Goal: Check status: Check status

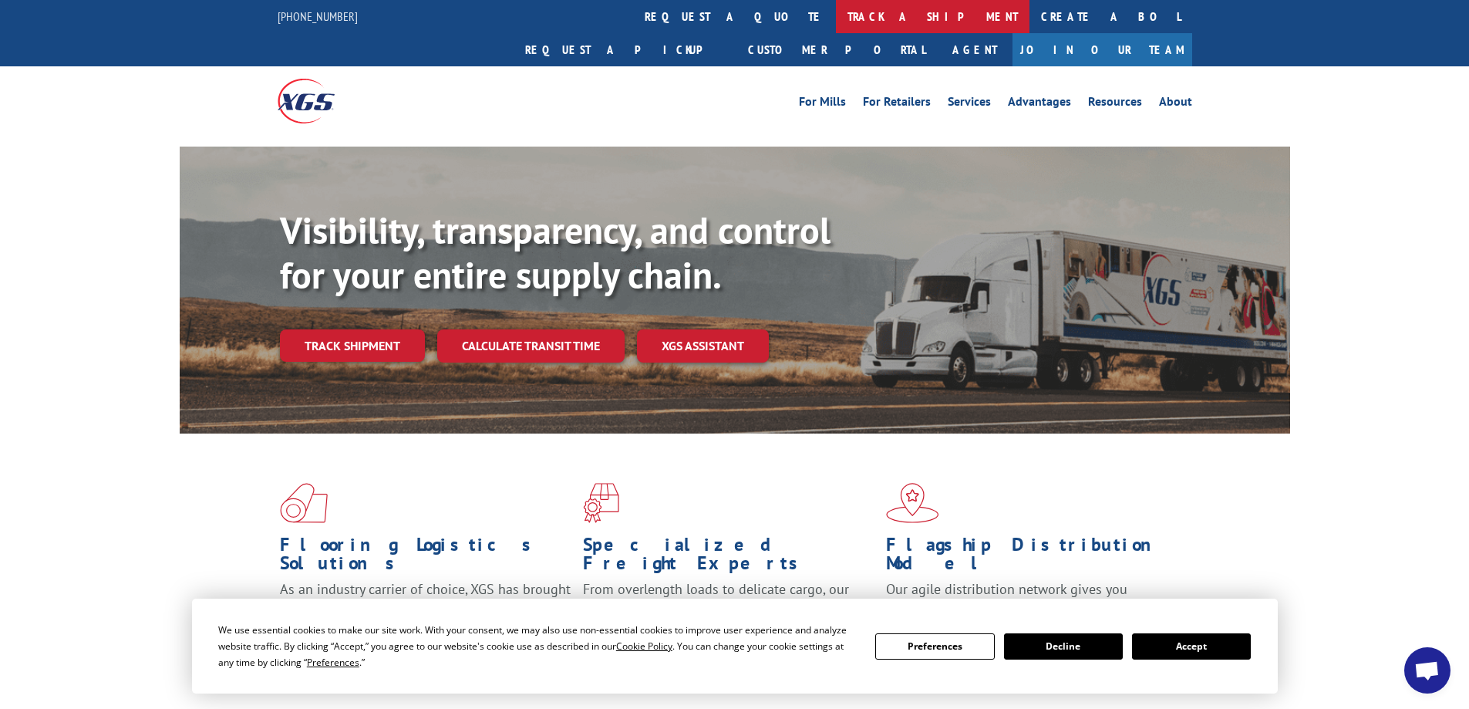
click at [836, 13] on link "track a shipment" at bounding box center [933, 16] width 194 height 33
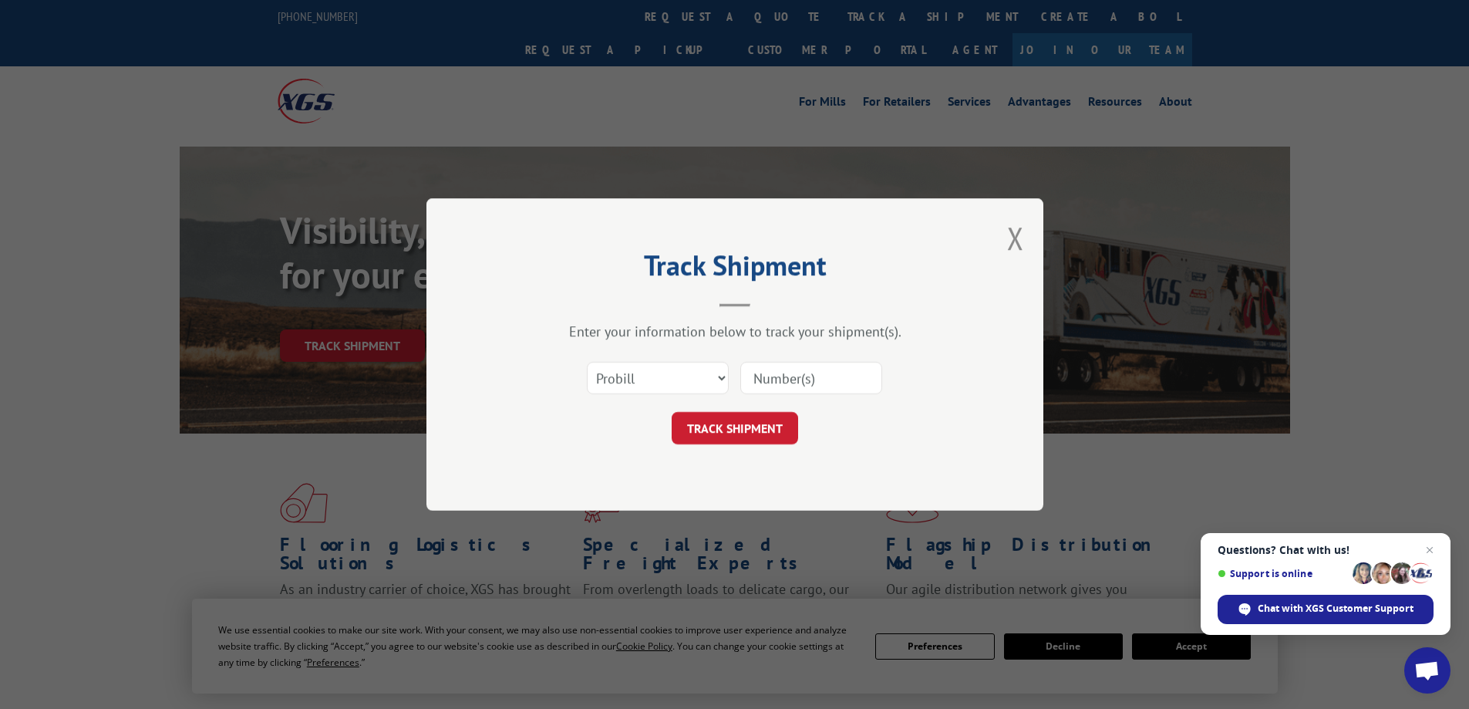
click at [778, 365] on input at bounding box center [811, 378] width 142 height 32
type input "54403058"
click button "TRACK SHIPMENT" at bounding box center [735, 428] width 126 height 32
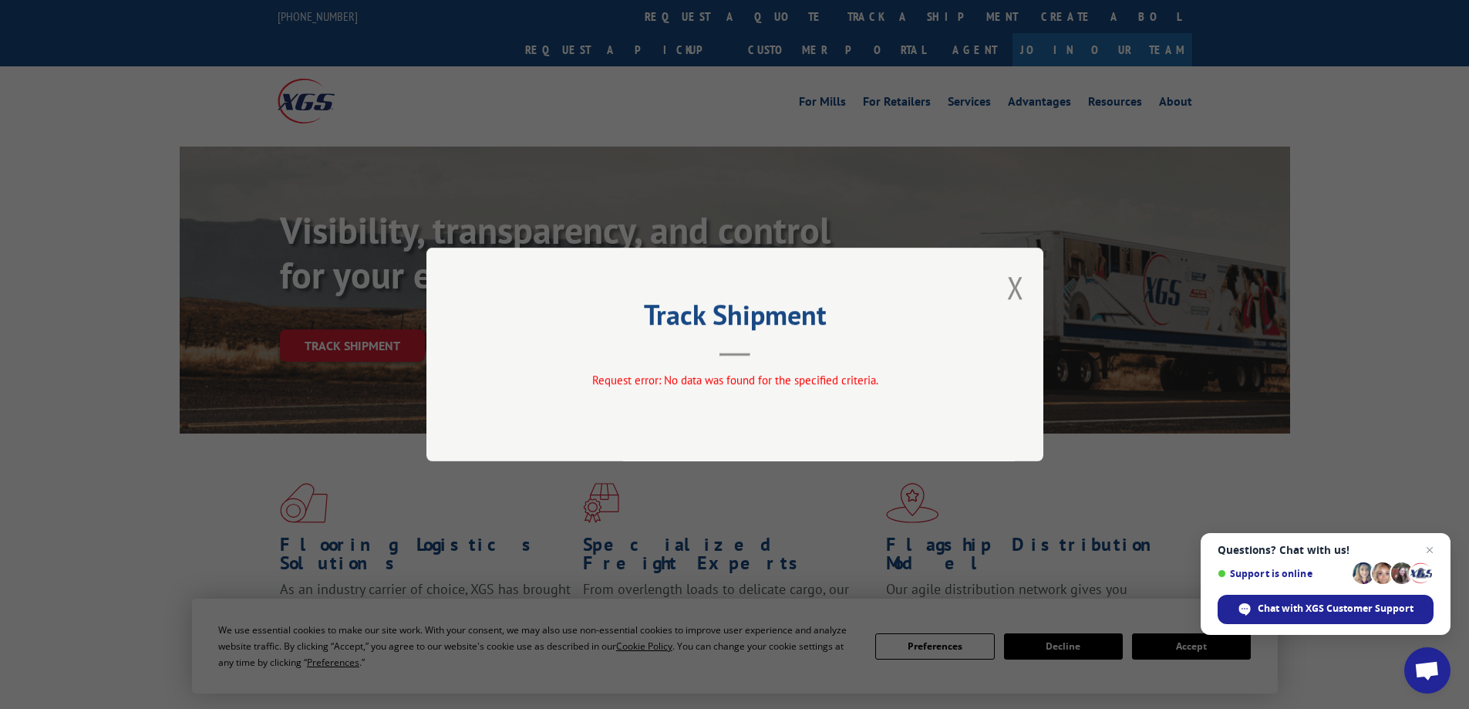
click at [1006, 287] on div "Track Shipment Request error: No data was found for the specified criteria." at bounding box center [734, 355] width 617 height 214
click at [1016, 288] on button "Close modal" at bounding box center [1015, 287] width 17 height 41
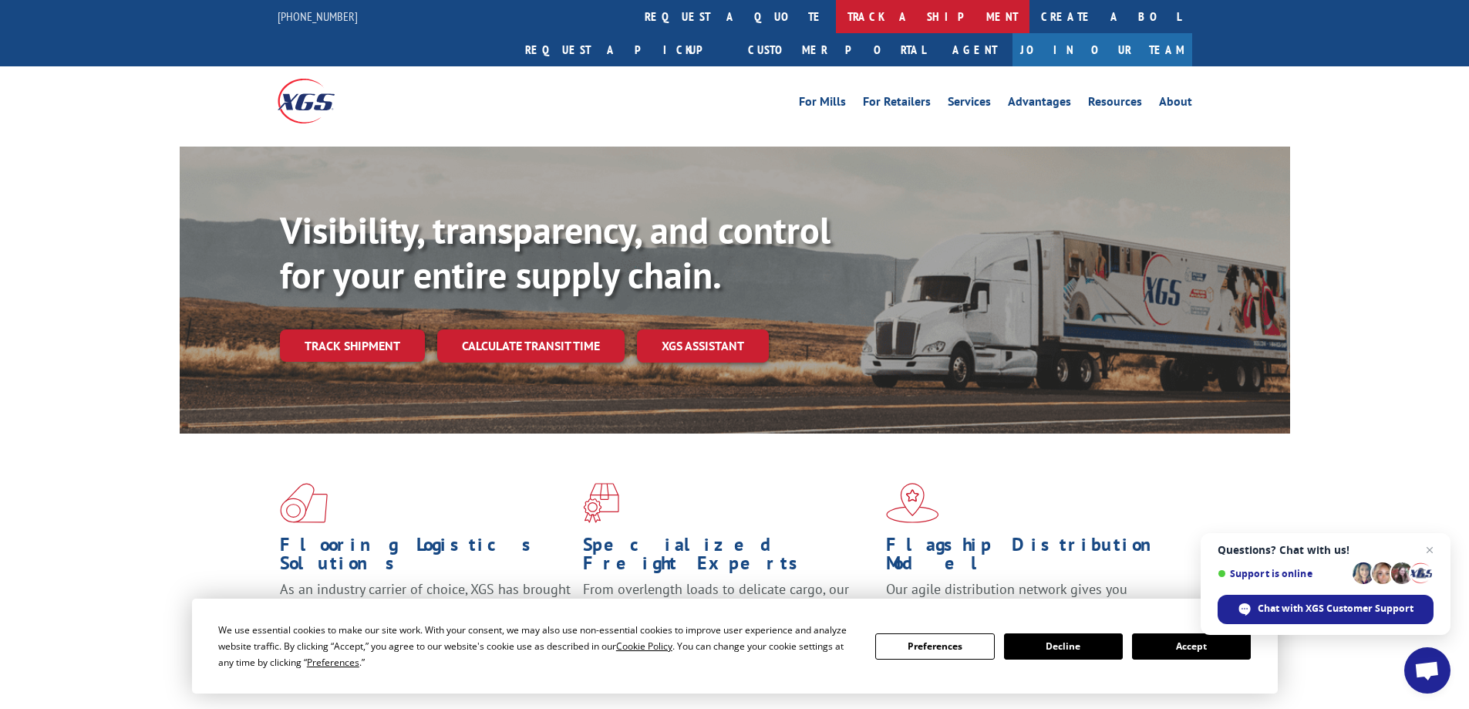
click at [836, 19] on link "track a shipment" at bounding box center [933, 16] width 194 height 33
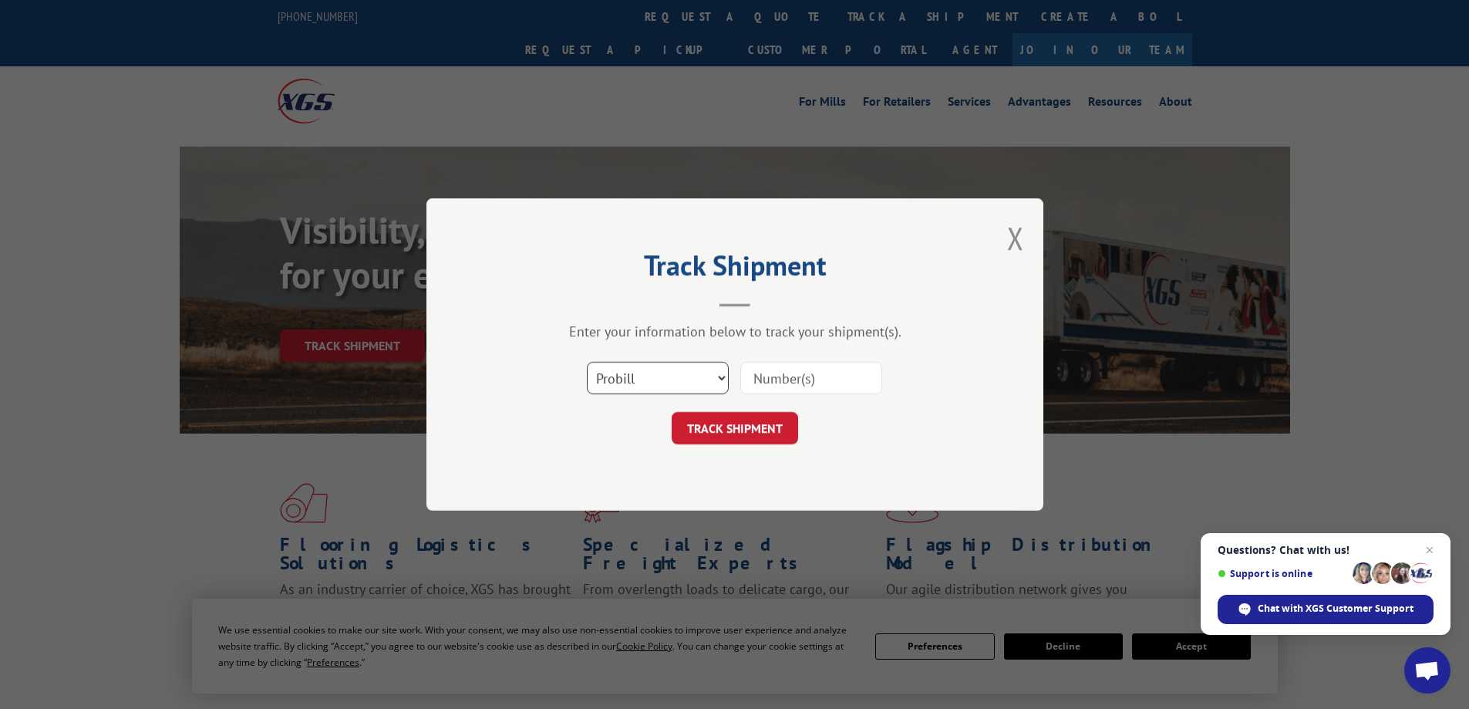
click at [716, 379] on select "Select category... Probill BOL PO" at bounding box center [658, 378] width 142 height 32
select select "bol"
click at [587, 362] on select "Select category... Probill BOL PO" at bounding box center [658, 378] width 142 height 32
click at [770, 381] on input at bounding box center [811, 378] width 142 height 32
type input "54403058"
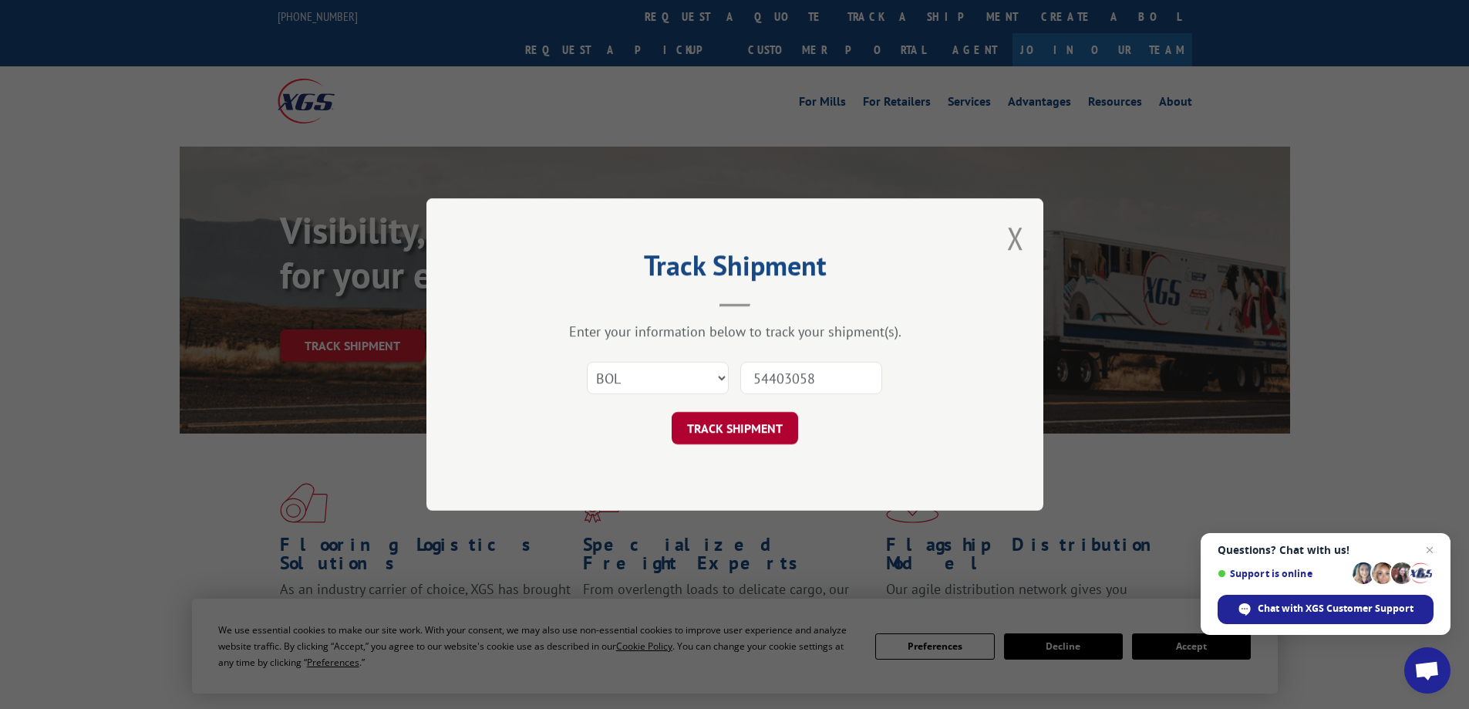
click at [752, 436] on button "TRACK SHIPMENT" at bounding box center [735, 428] width 126 height 32
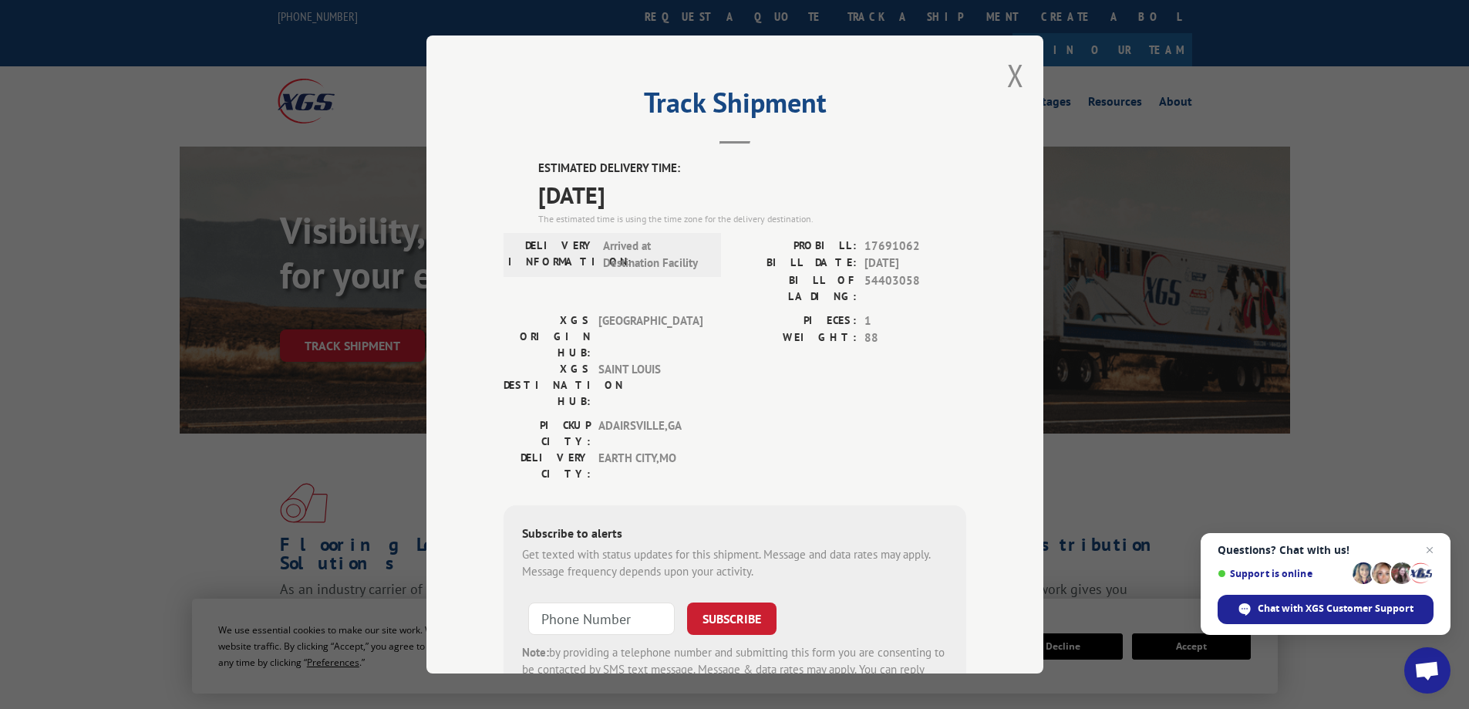
click at [1007, 76] on button "Close modal" at bounding box center [1015, 75] width 17 height 41
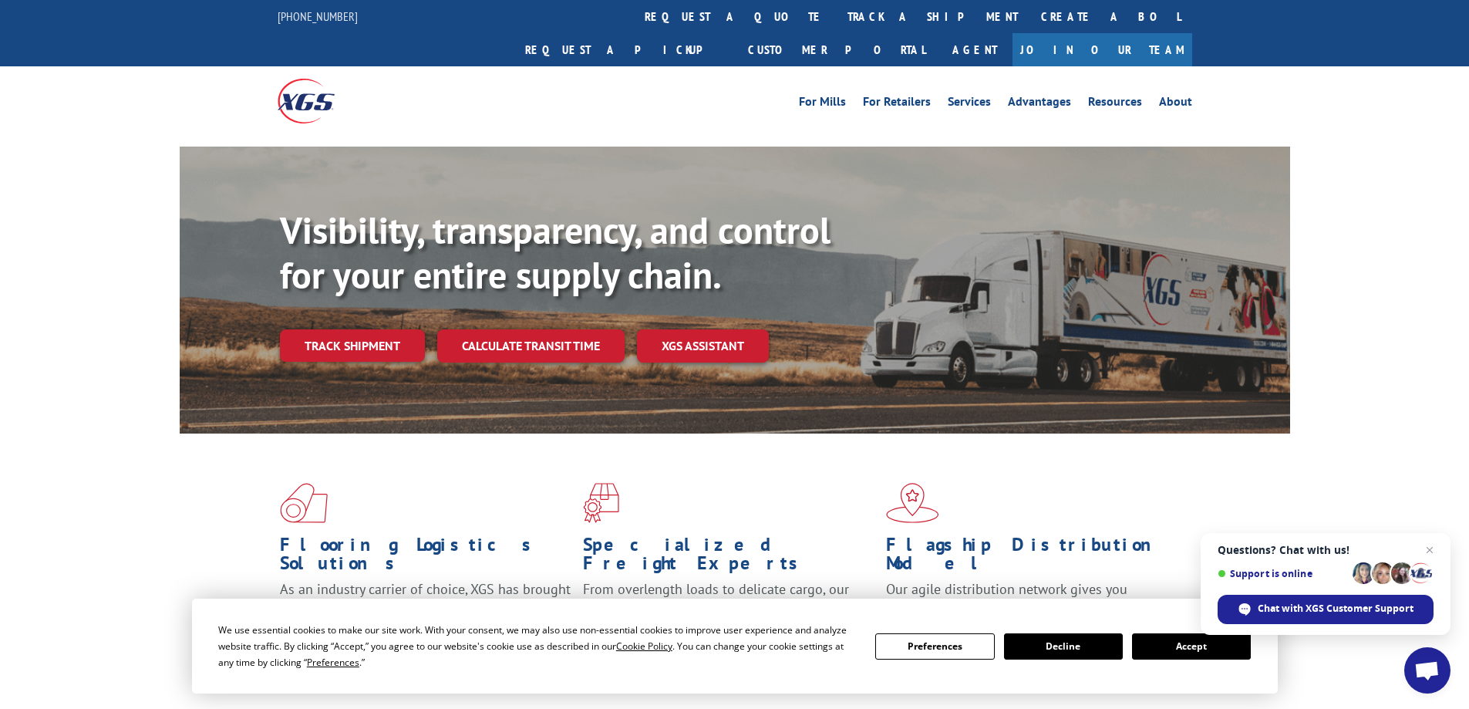
click at [1200, 651] on button "Accept" at bounding box center [1191, 646] width 119 height 26
